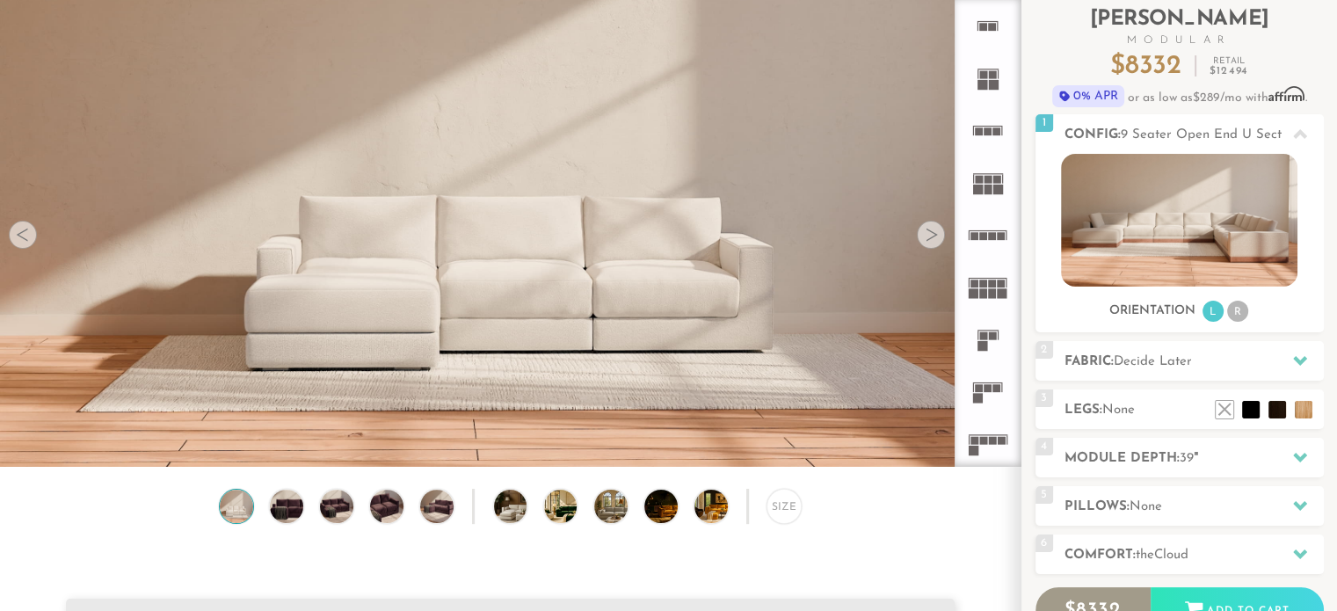
scroll to position [113, 0]
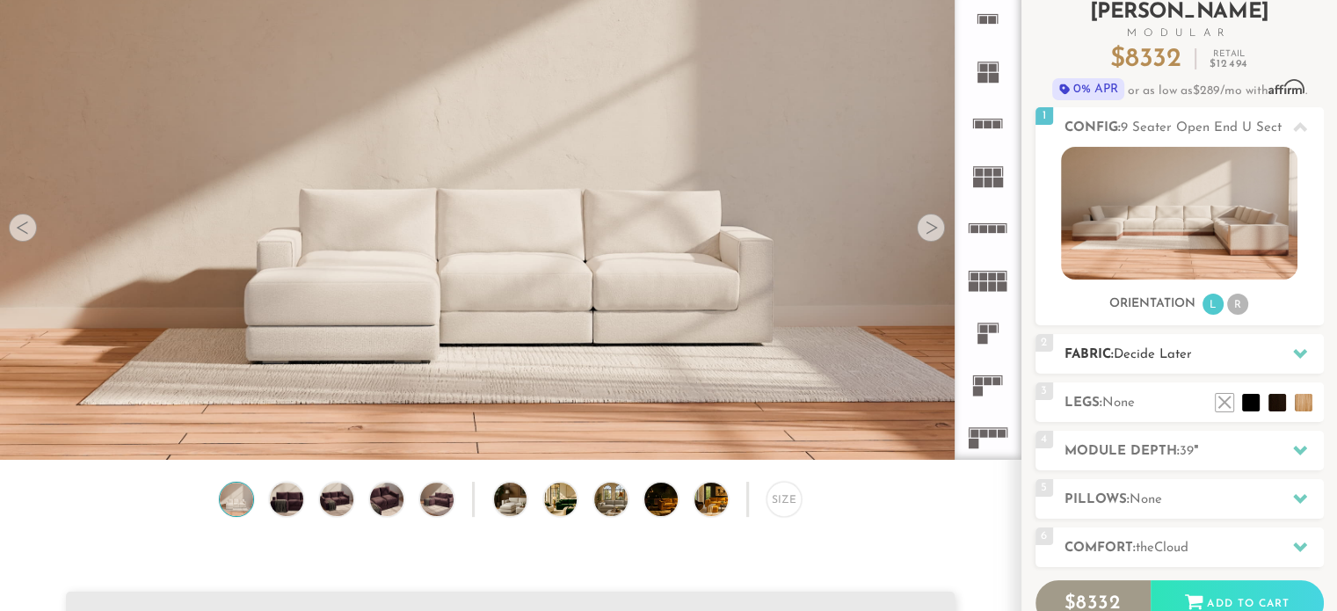
click at [1294, 364] on div at bounding box center [1299, 354] width 37 height 36
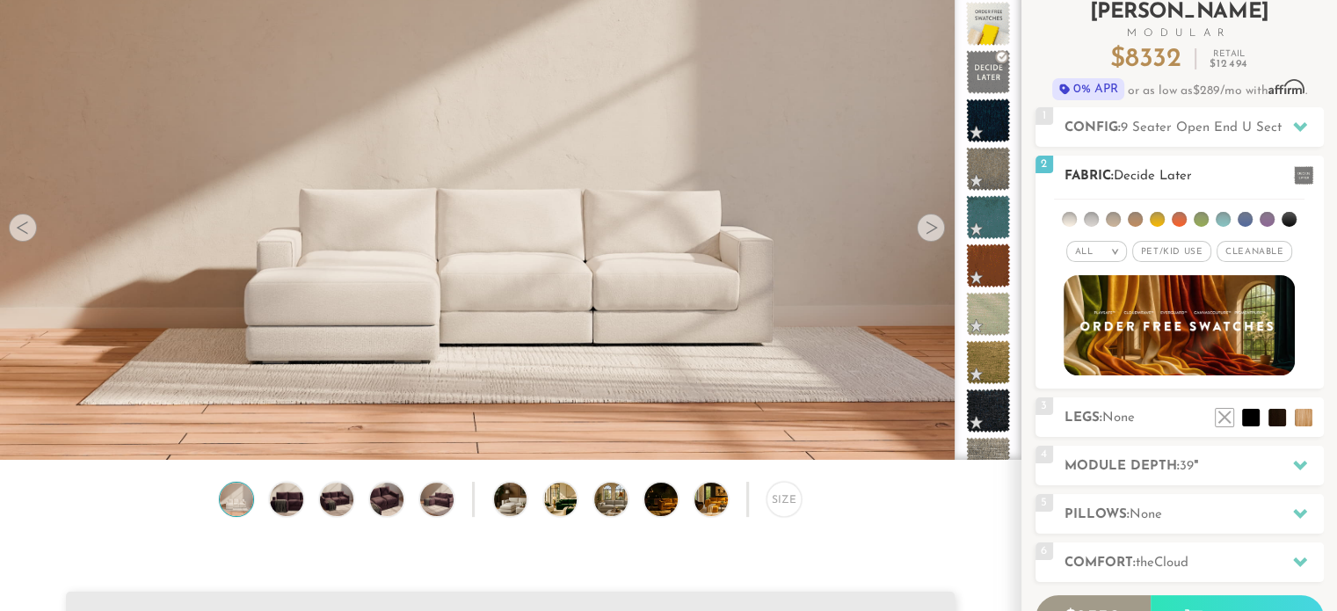
click at [1121, 249] on em ">" at bounding box center [1114, 251] width 13 height 9
click at [1187, 255] on span "Pet/Kid Use x" at bounding box center [1171, 251] width 79 height 21
click at [1269, 250] on span "Cleanable x" at bounding box center [1260, 251] width 76 height 21
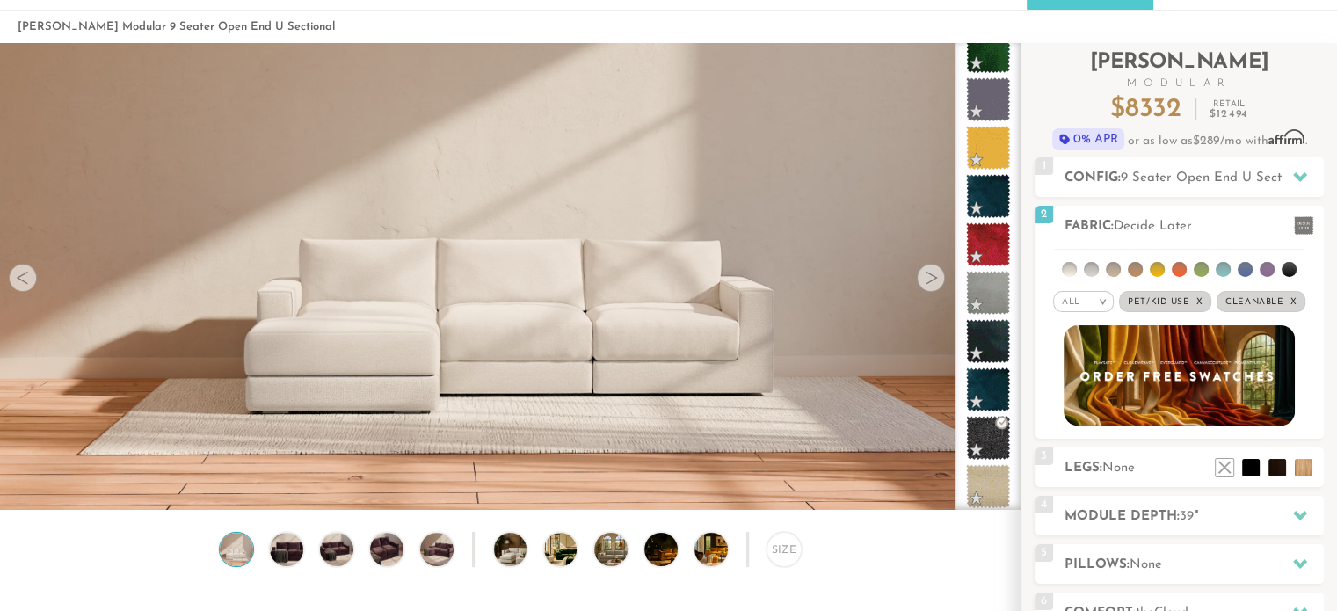
scroll to position [76, 0]
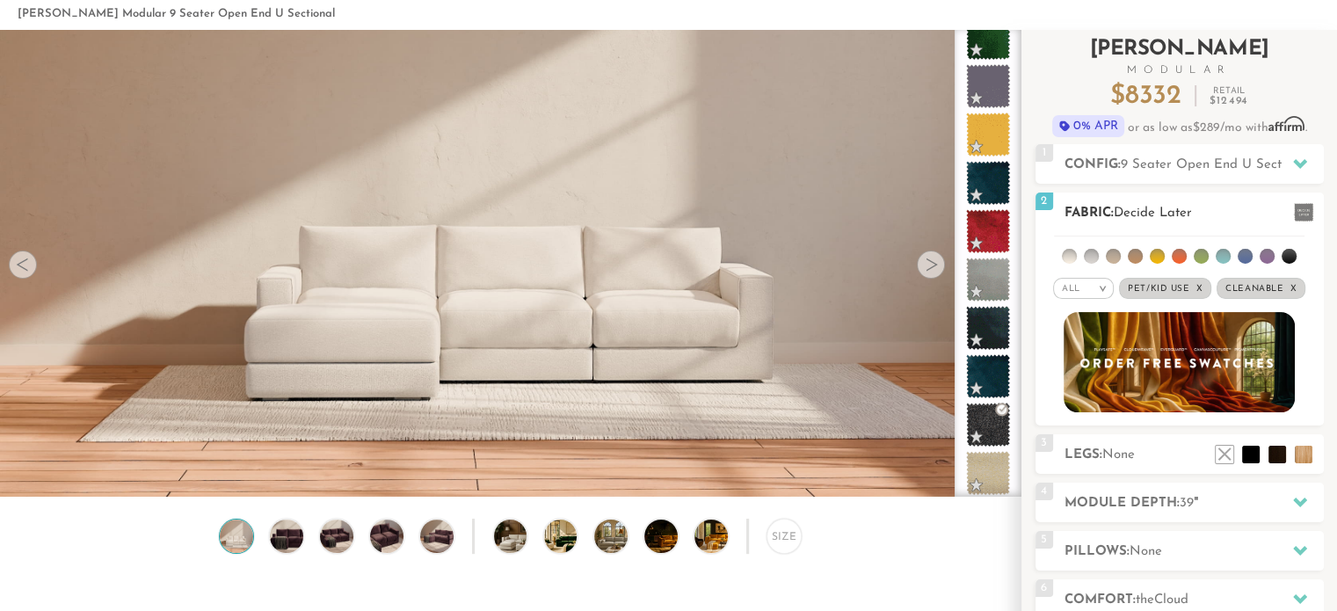
click at [1291, 292] on em "x" at bounding box center [1292, 289] width 7 height 10
click at [1204, 288] on em "x" at bounding box center [1205, 289] width 7 height 10
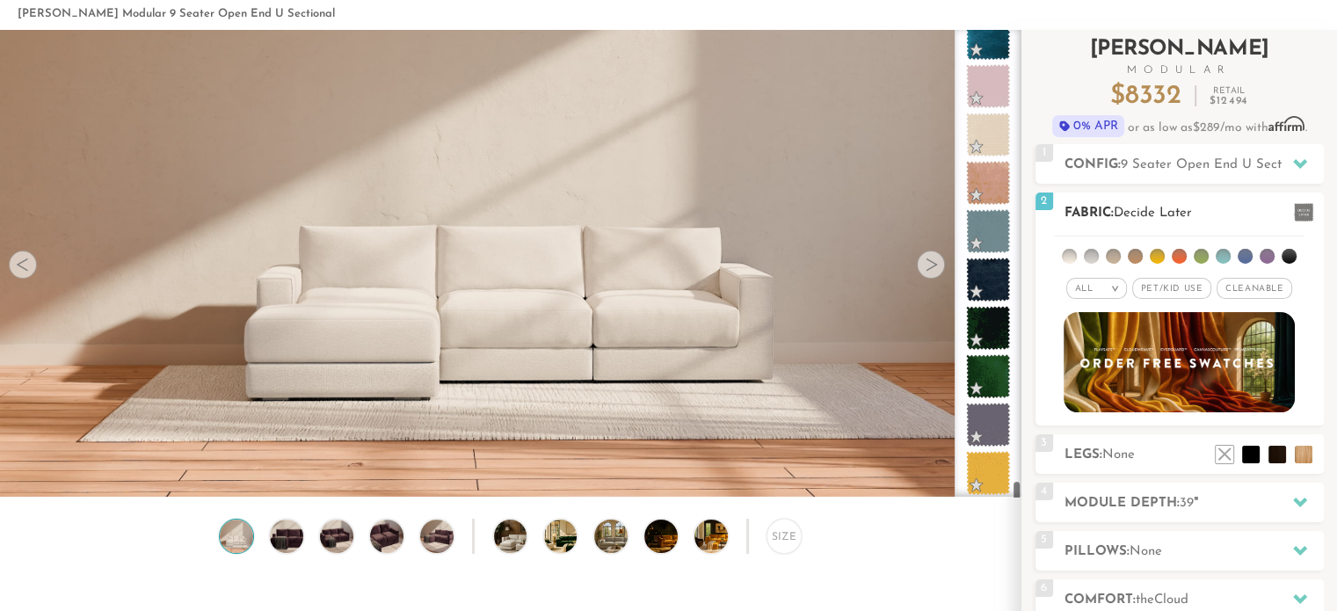
scroll to position [10124, 0]
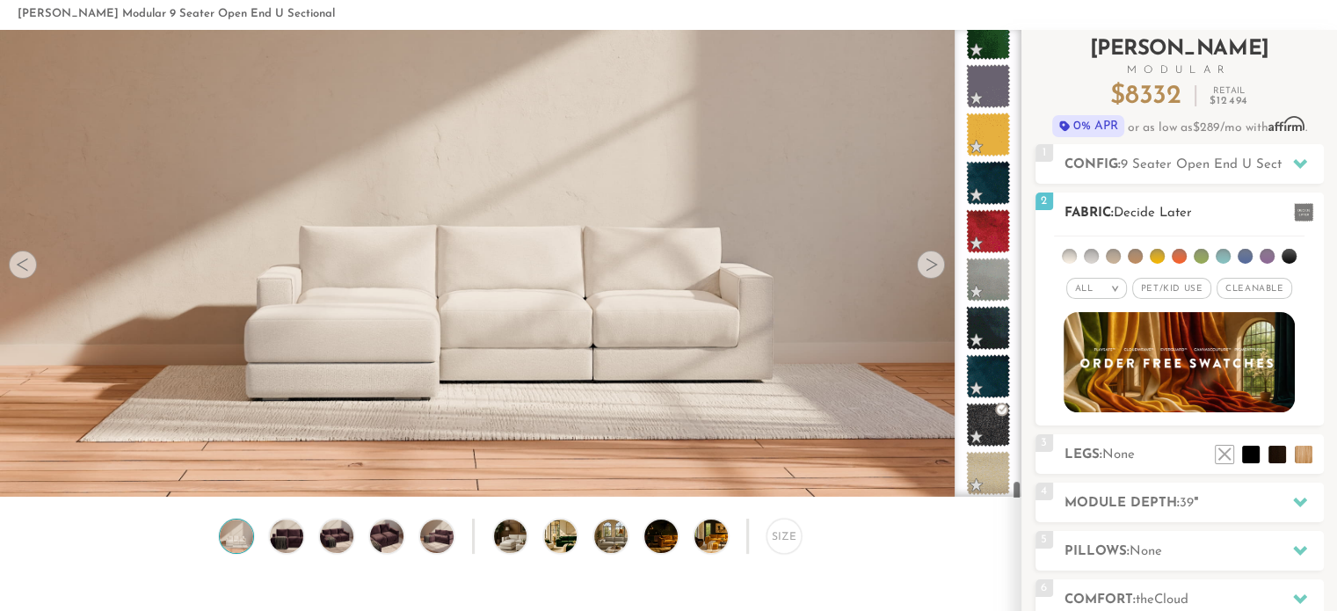
click at [1104, 295] on div "All >" at bounding box center [1096, 288] width 61 height 21
click at [1102, 362] on li "Family" at bounding box center [1096, 360] width 61 height 25
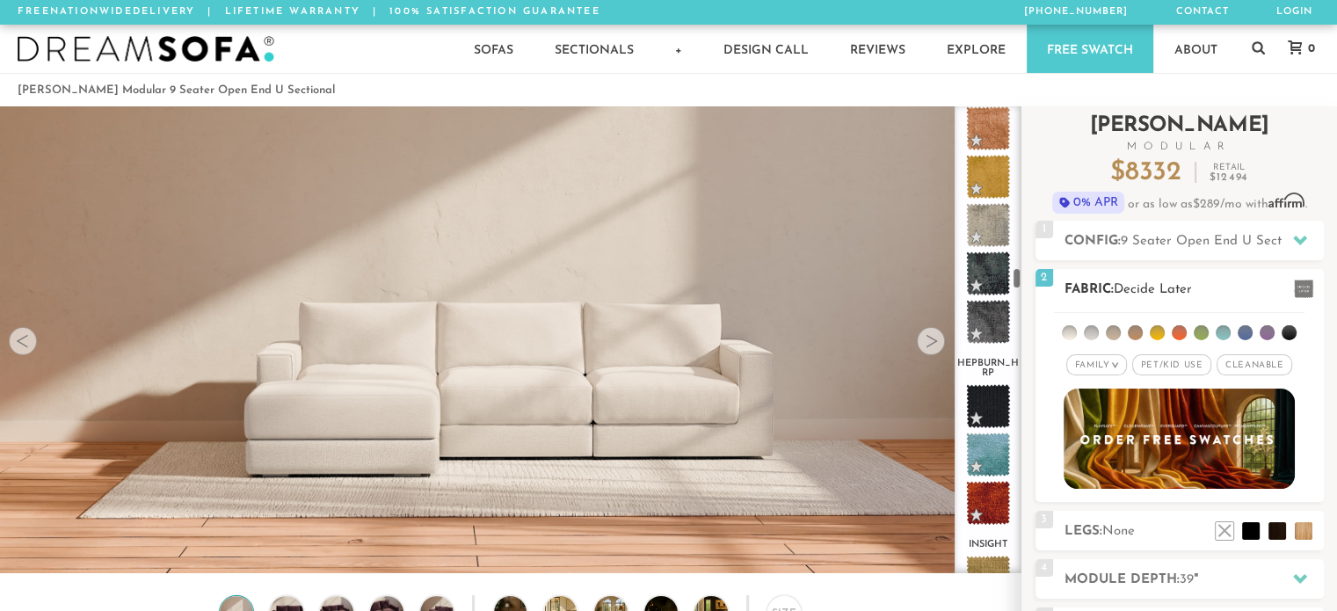
scroll to position [4155, 0]
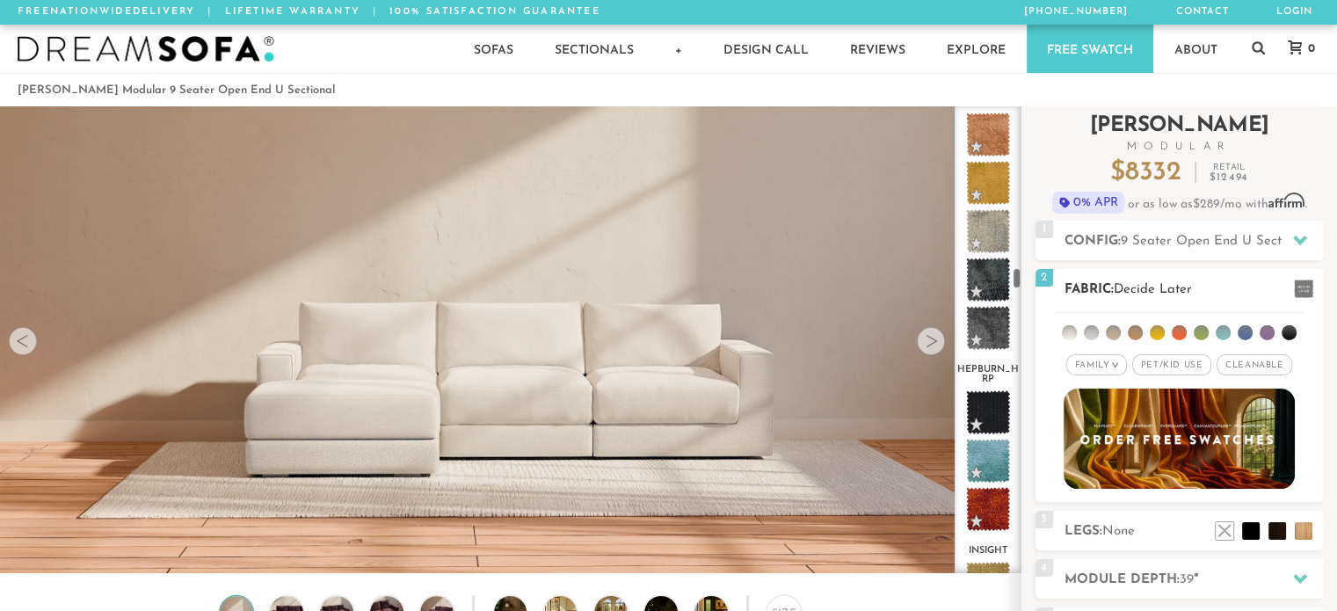
click at [1188, 366] on span "Pet/Kid Use x" at bounding box center [1171, 364] width 79 height 21
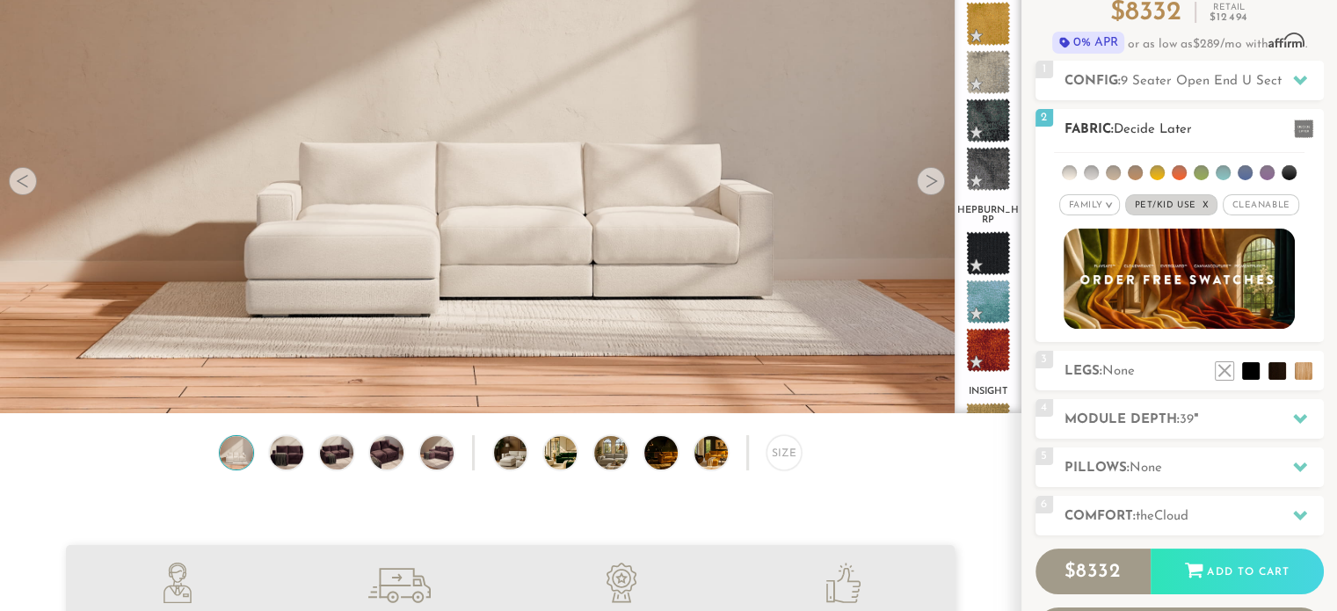
scroll to position [162, 0]
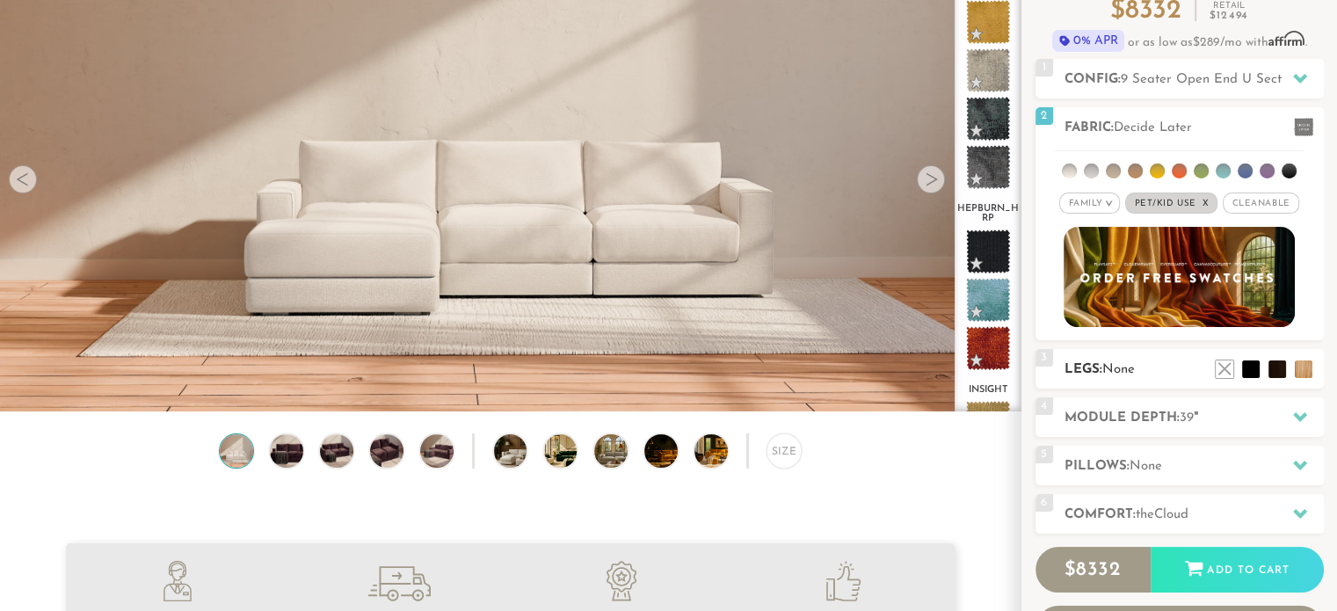
click at [1144, 366] on h2 "Legs: None" at bounding box center [1193, 369] width 259 height 20
click at [1311, 369] on ul at bounding box center [1263, 365] width 105 height 26
click at [1176, 367] on h2 "Legs: None" at bounding box center [1193, 369] width 259 height 20
click at [1307, 366] on li at bounding box center [1277, 343] width 70 height 70
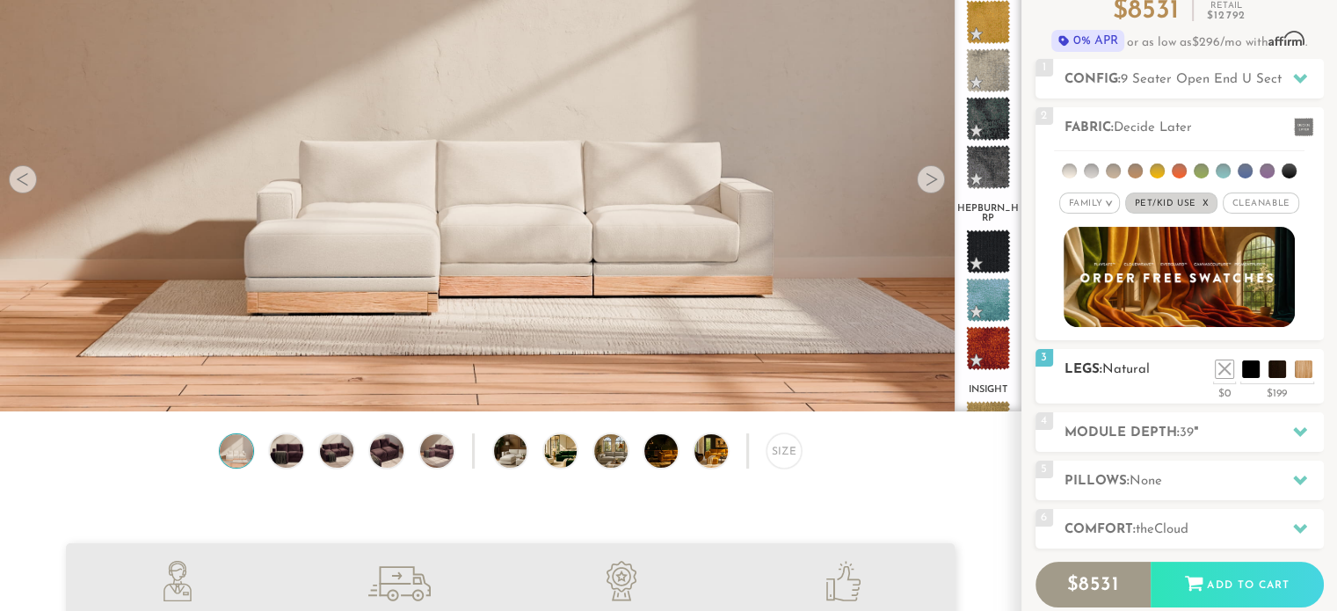
click at [1135, 377] on h2 "Legs: Natural" at bounding box center [1193, 369] width 259 height 20
click at [1299, 371] on li at bounding box center [1277, 343] width 70 height 70
click at [1158, 374] on h2 "Legs: Natural" at bounding box center [1193, 369] width 259 height 20
click at [1276, 373] on li at bounding box center [1250, 343] width 70 height 70
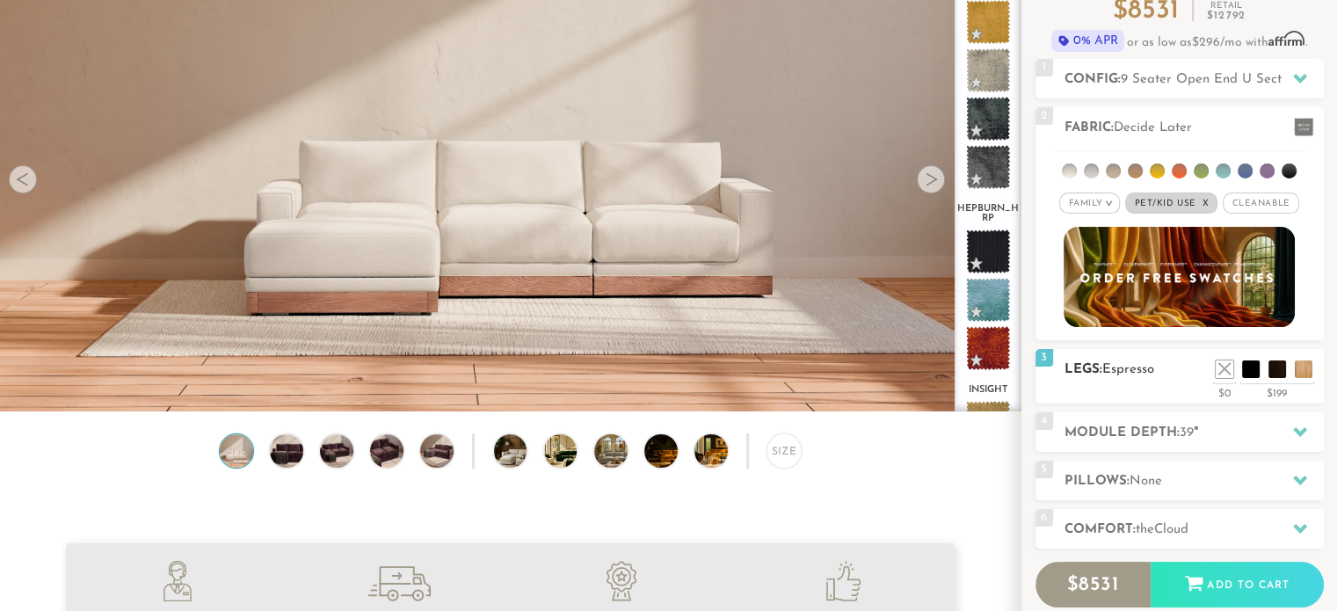
click at [1120, 391] on div "3 Legs: Espresso $0 $199 Nailheads:" at bounding box center [1179, 376] width 288 height 54
click at [1255, 375] on li at bounding box center [1224, 343] width 70 height 70
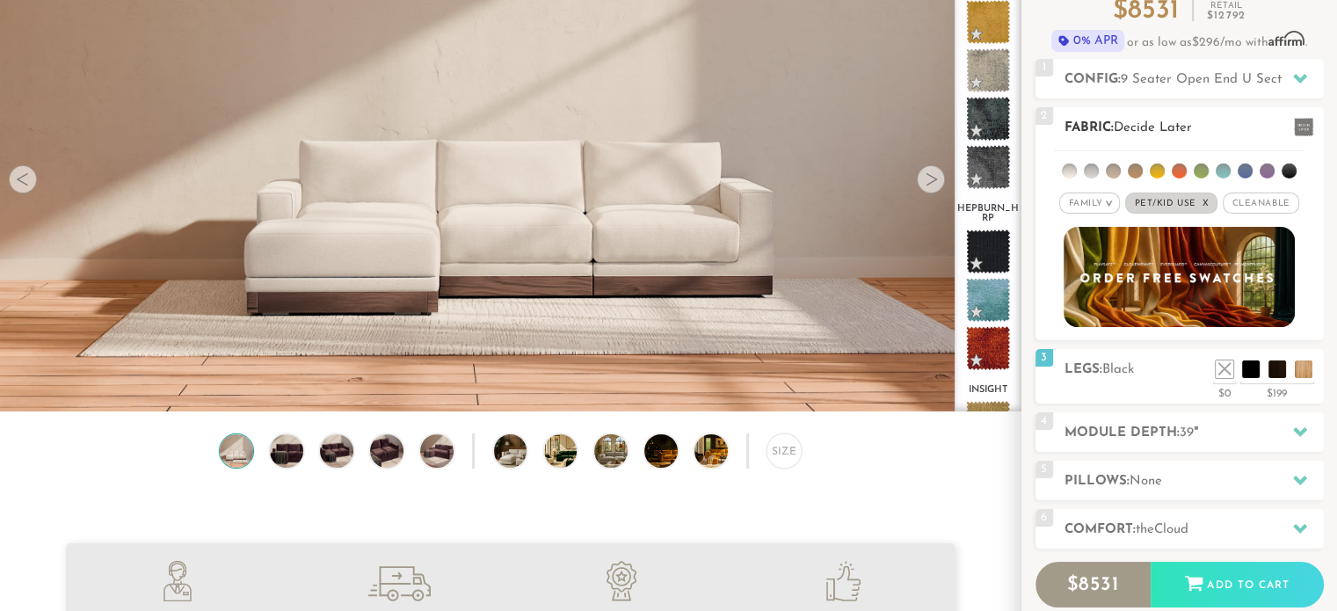
click at [1135, 170] on li at bounding box center [1134, 170] width 15 height 15
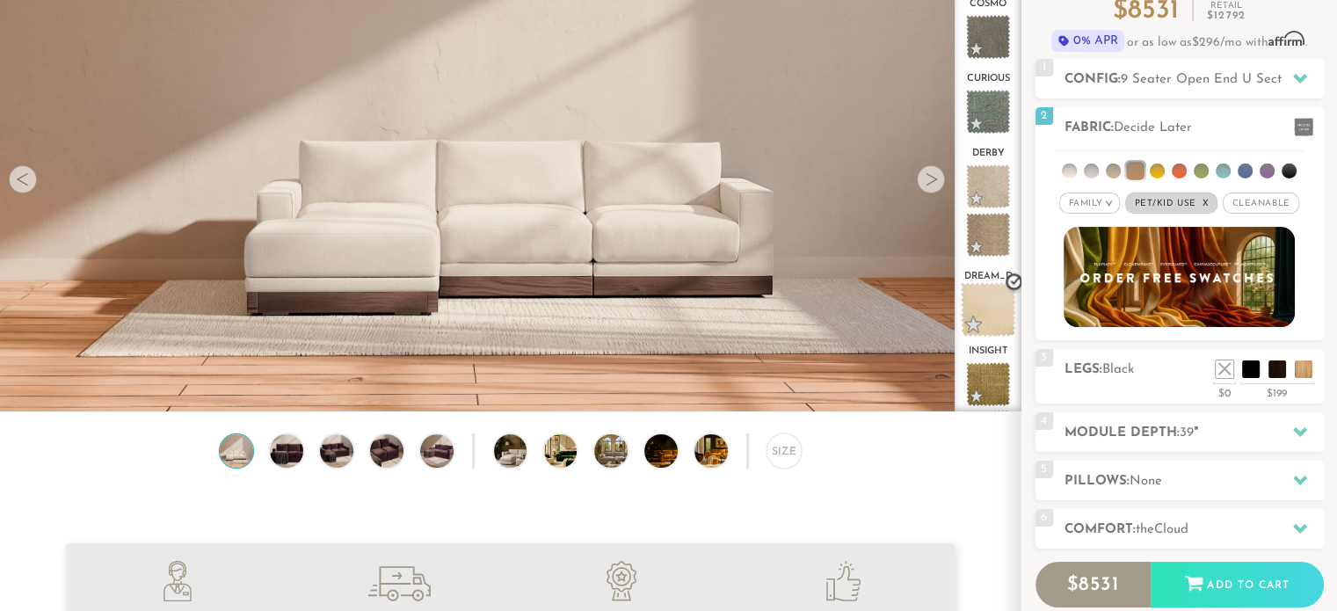
click at [992, 301] on span at bounding box center [987, 309] width 55 height 55
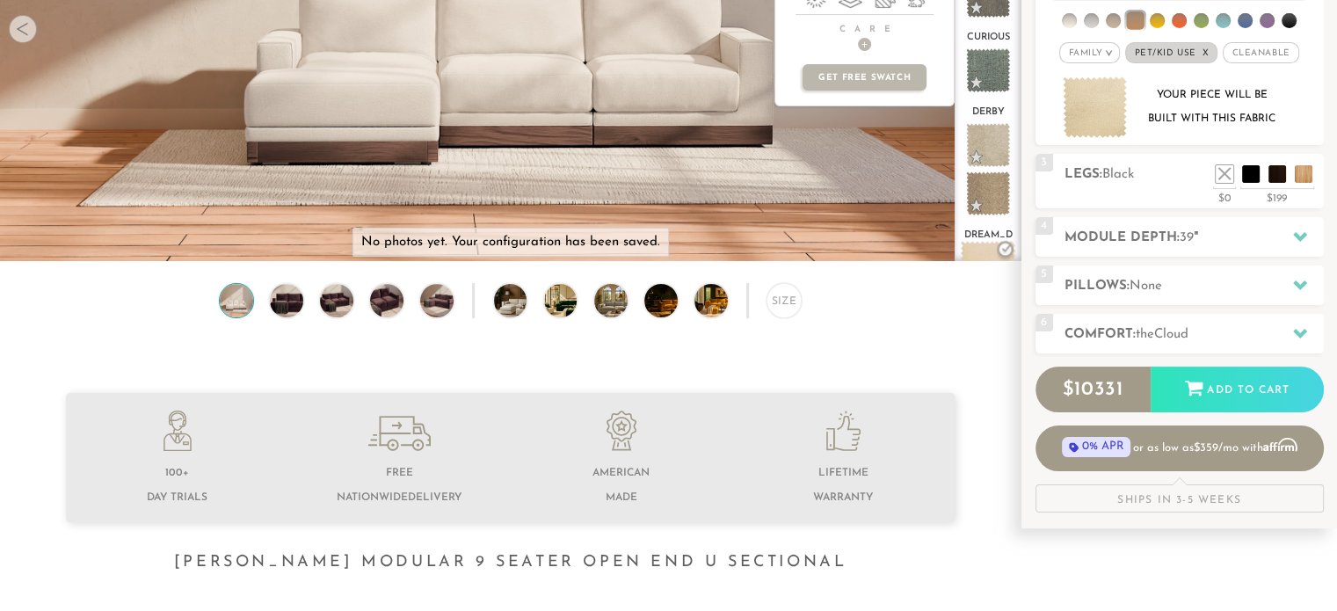
scroll to position [0, 0]
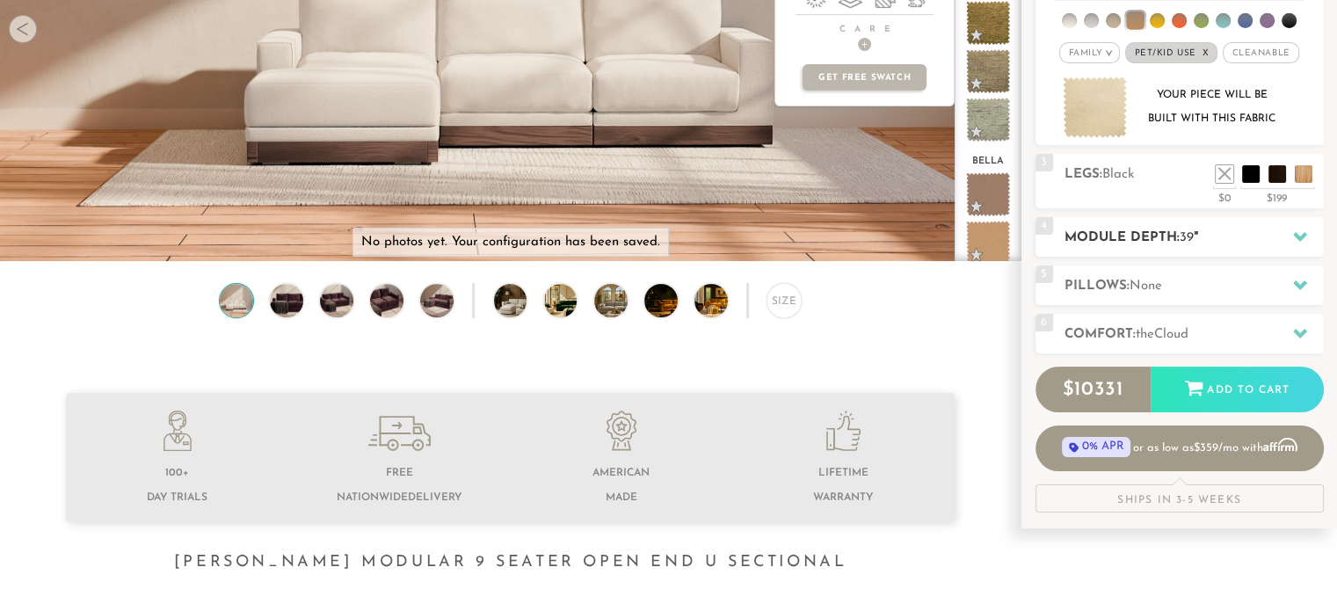
click at [1301, 239] on icon at bounding box center [1300, 236] width 14 height 14
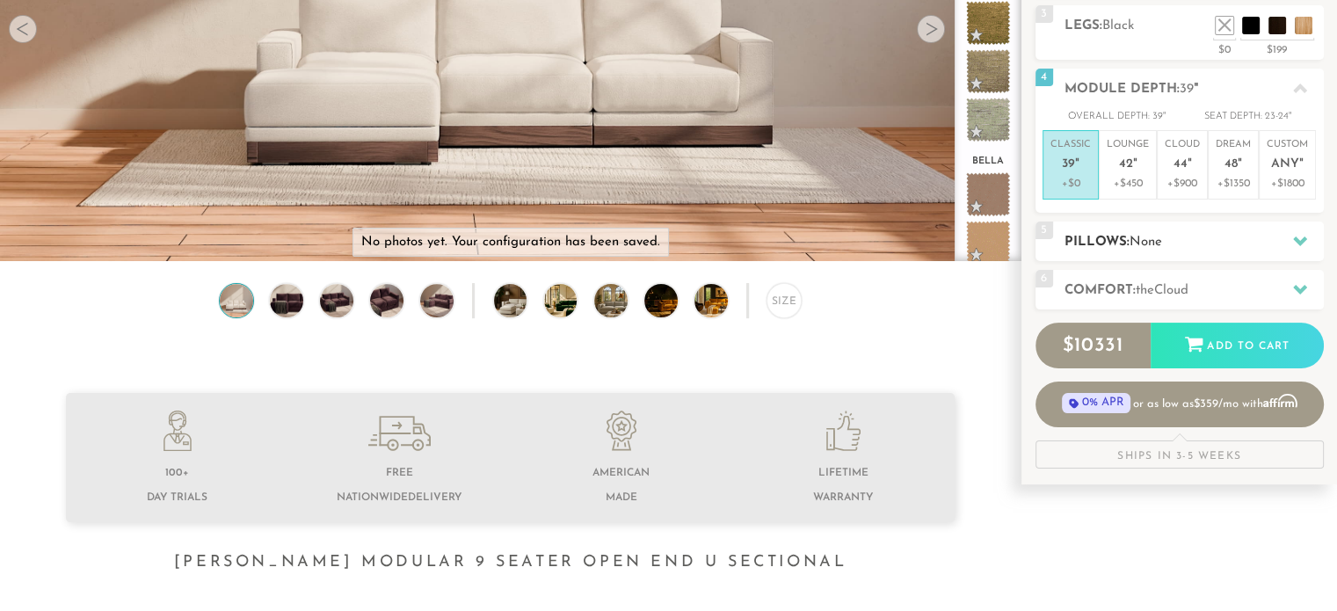
click at [1298, 239] on icon at bounding box center [1300, 241] width 14 height 10
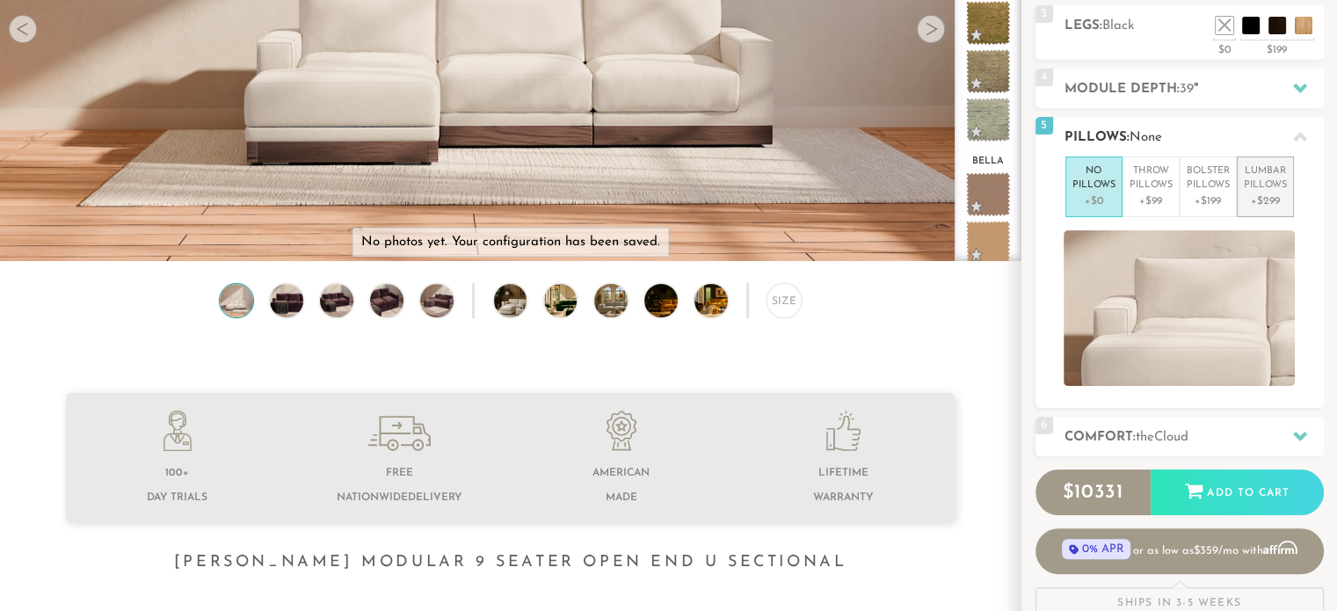
click at [1277, 193] on p "+$299" at bounding box center [1264, 201] width 43 height 16
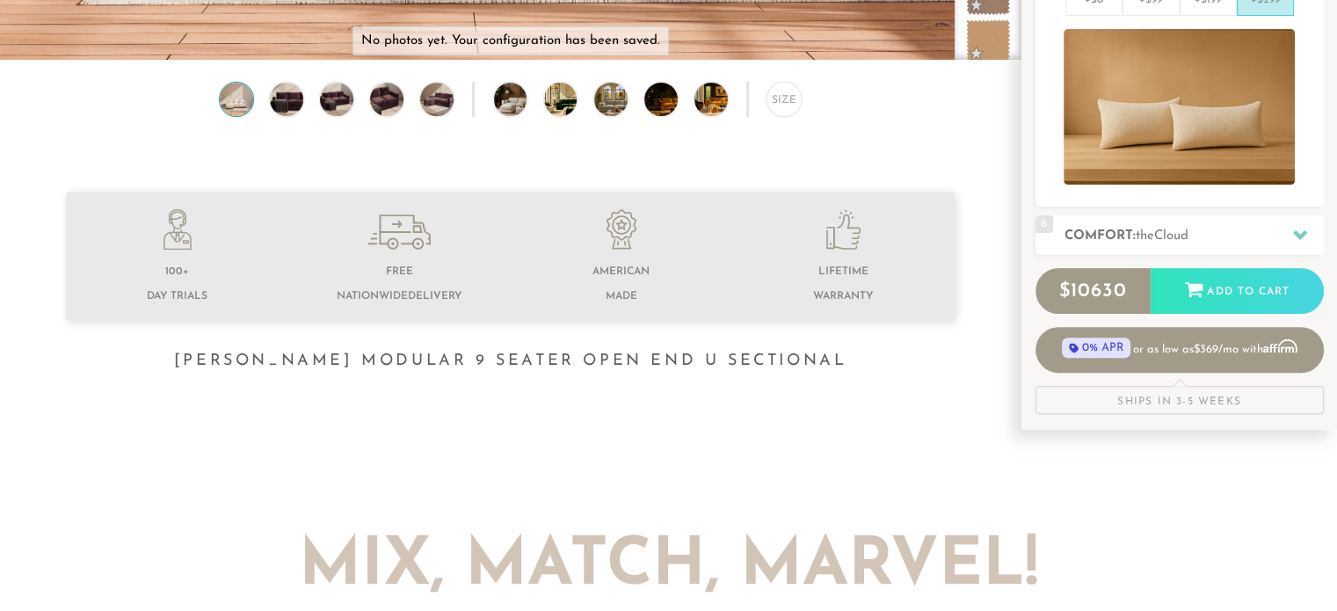
scroll to position [513, 0]
click at [1308, 236] on div at bounding box center [1299, 235] width 37 height 36
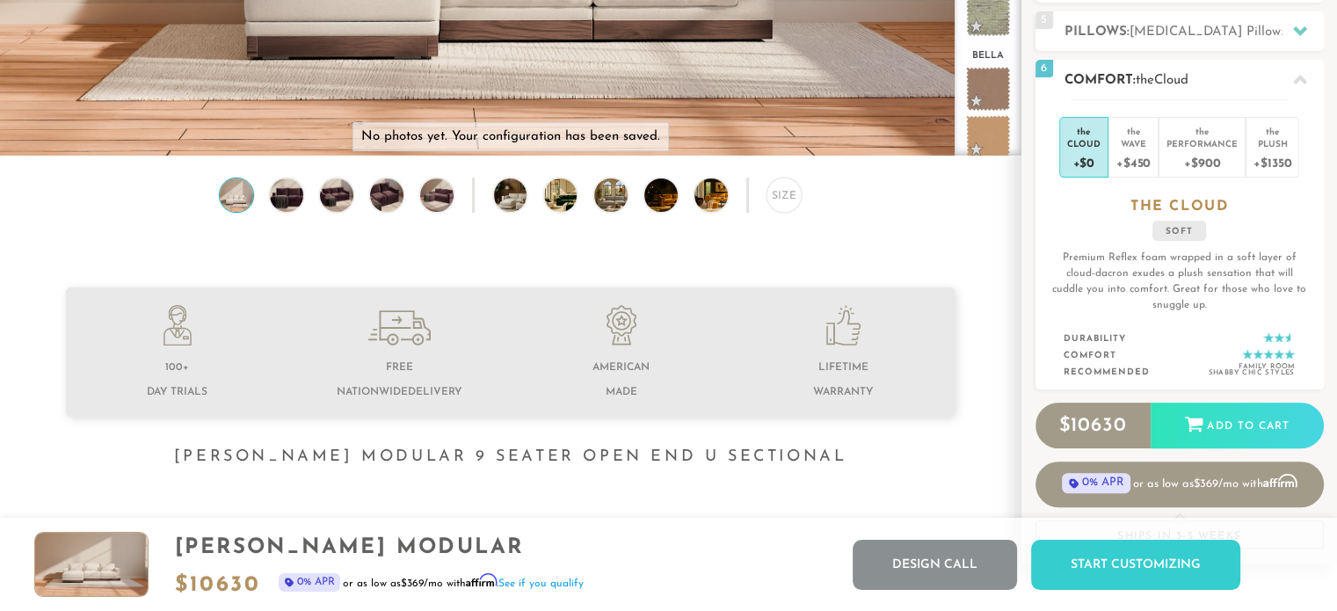
scroll to position [0, 0]
